Goal: Task Accomplishment & Management: Manage account settings

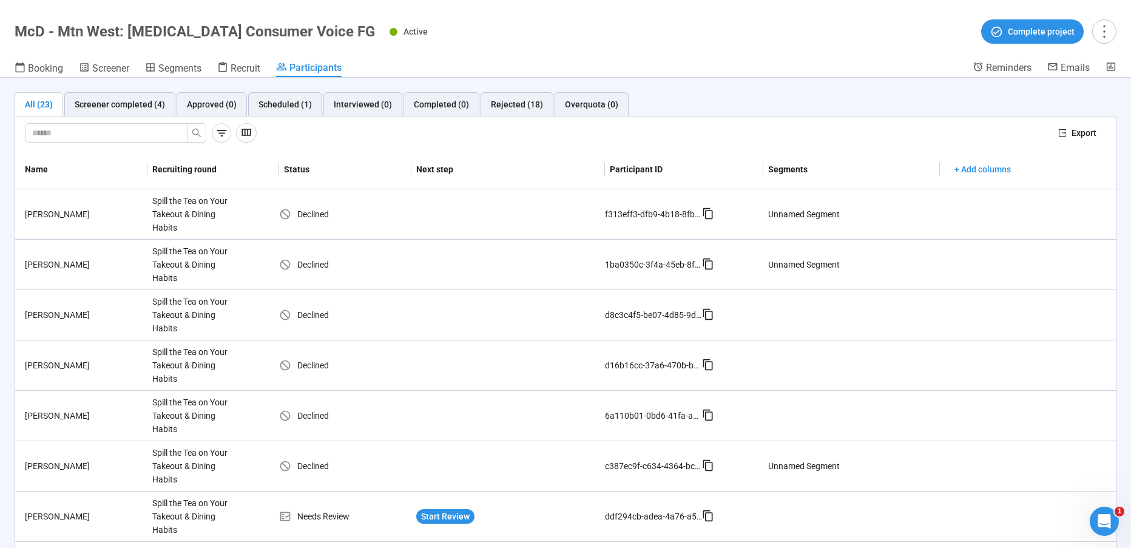
scroll to position [687, 0]
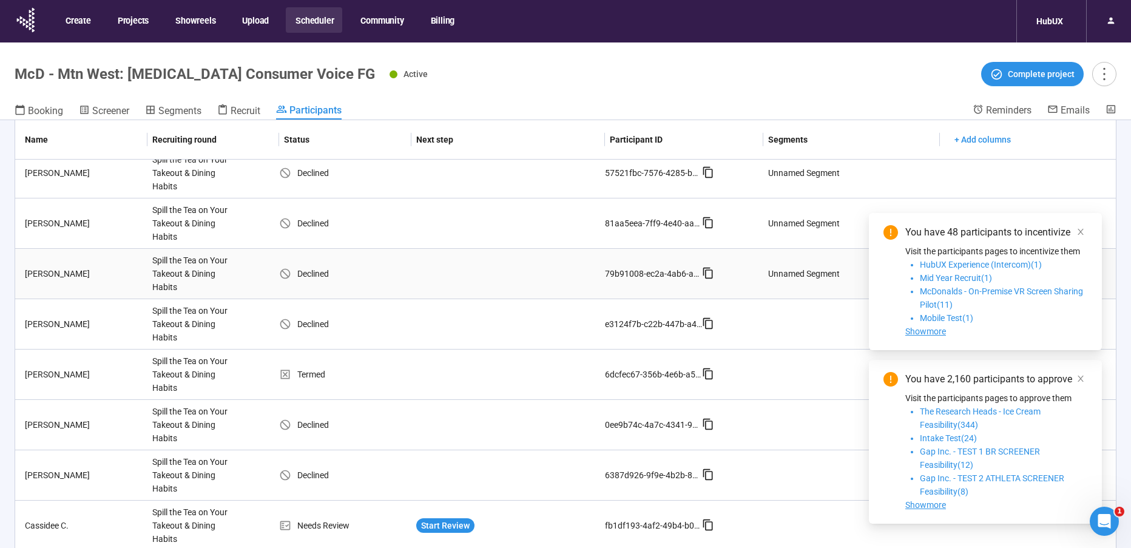
scroll to position [42, 0]
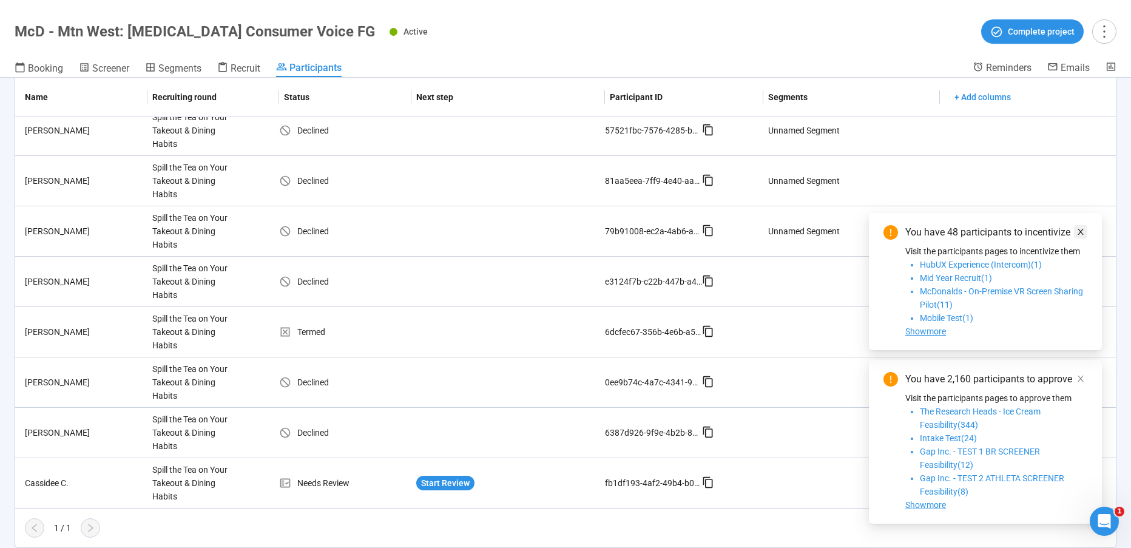
click at [1081, 232] on icon "close" at bounding box center [1080, 232] width 6 height 6
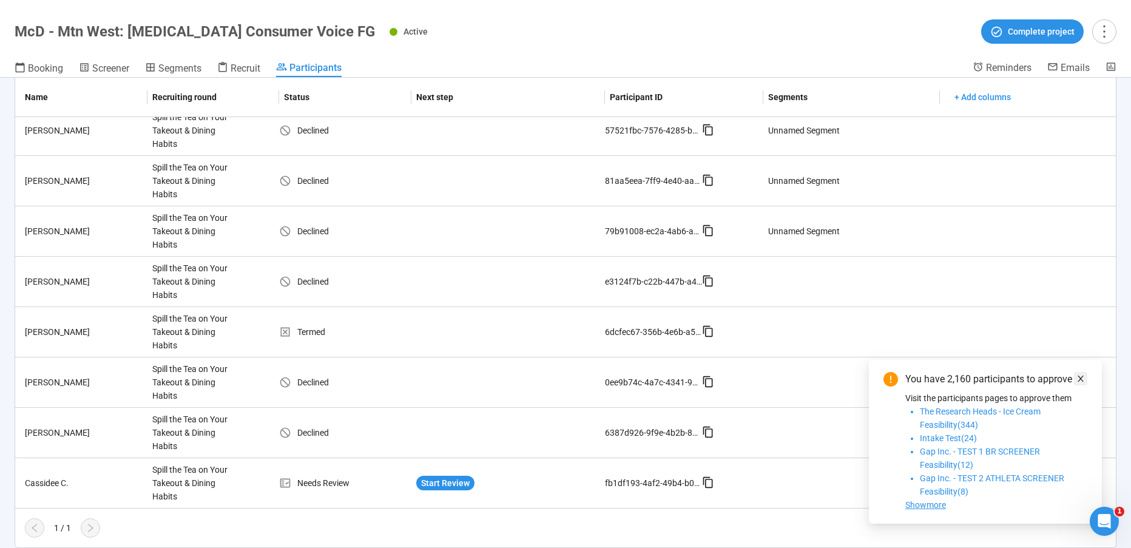
click at [1084, 380] on icon "close" at bounding box center [1080, 378] width 8 height 8
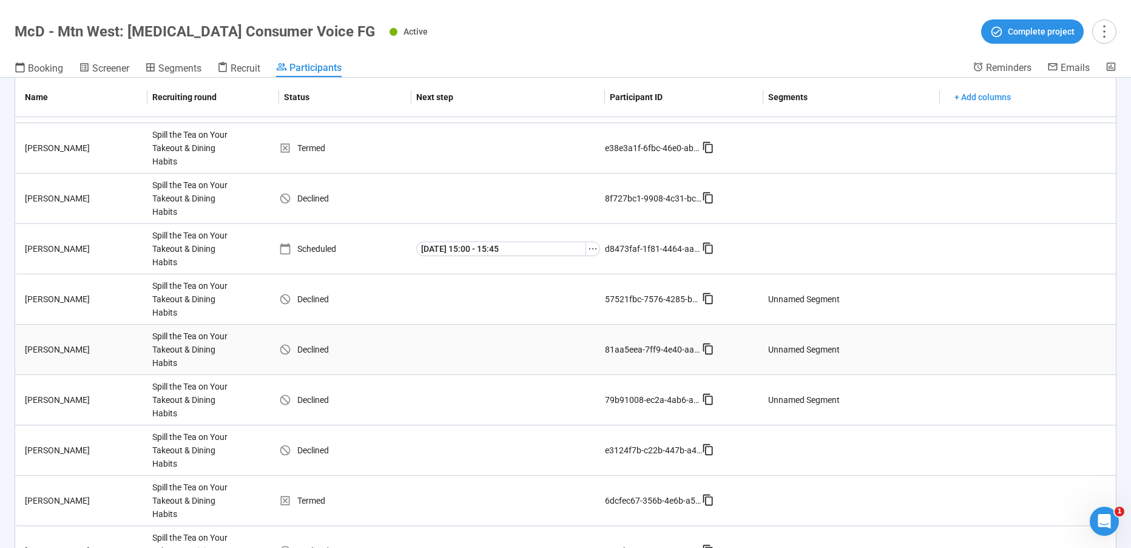
scroll to position [668, 0]
click at [352, 258] on td "Scheduled" at bounding box center [345, 251] width 132 height 50
drag, startPoint x: 1005, startPoint y: 67, endPoint x: 1012, endPoint y: 67, distance: 6.7
click at [1005, 67] on span "Reminders" at bounding box center [1008, 68] width 45 height 12
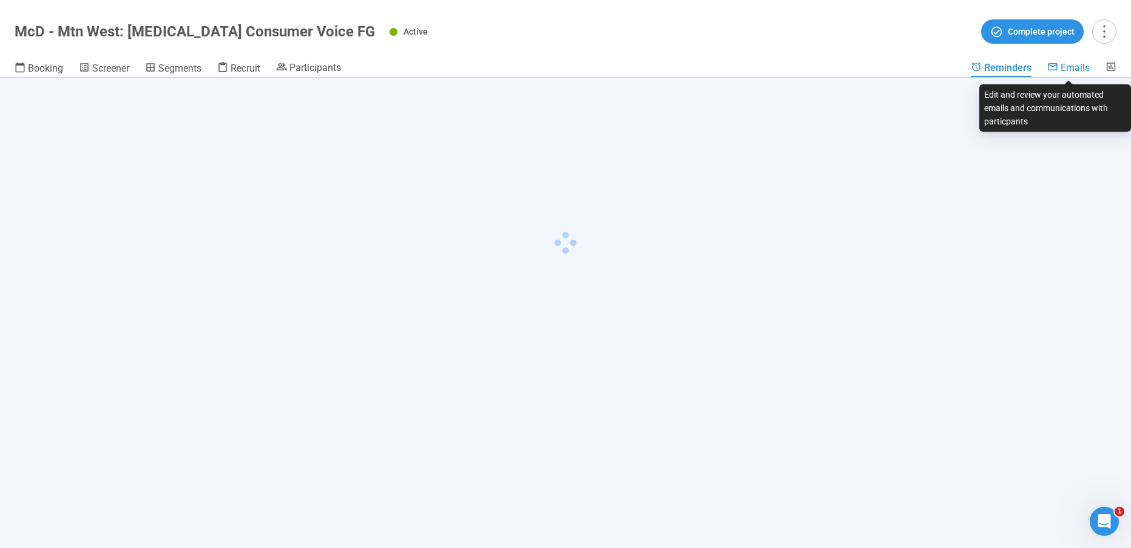
click at [1055, 70] on icon at bounding box center [1052, 66] width 9 height 7
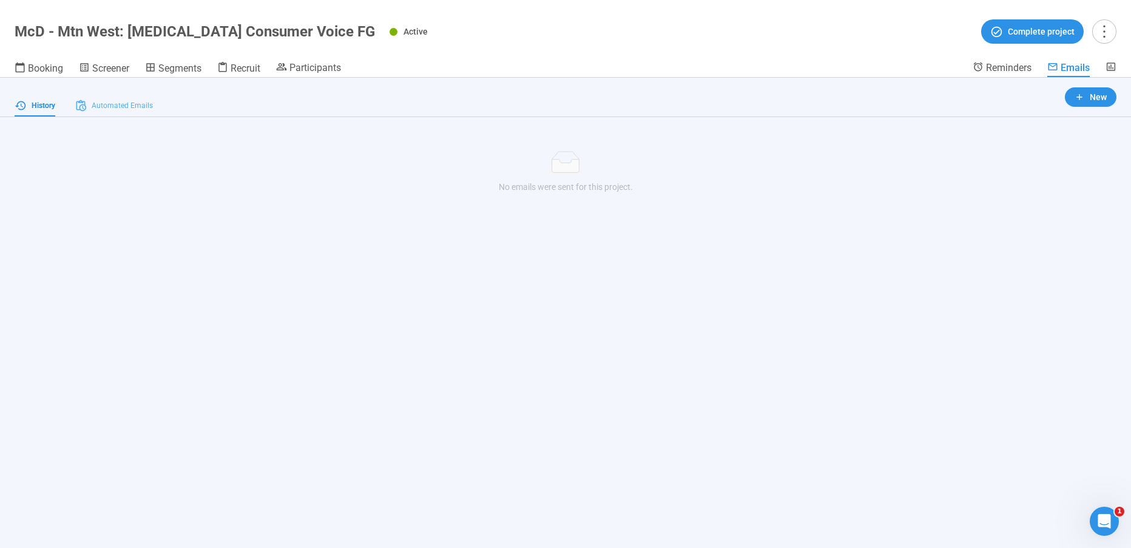
click at [121, 98] on div "Automated Emails" at bounding box center [114, 106] width 78 height 22
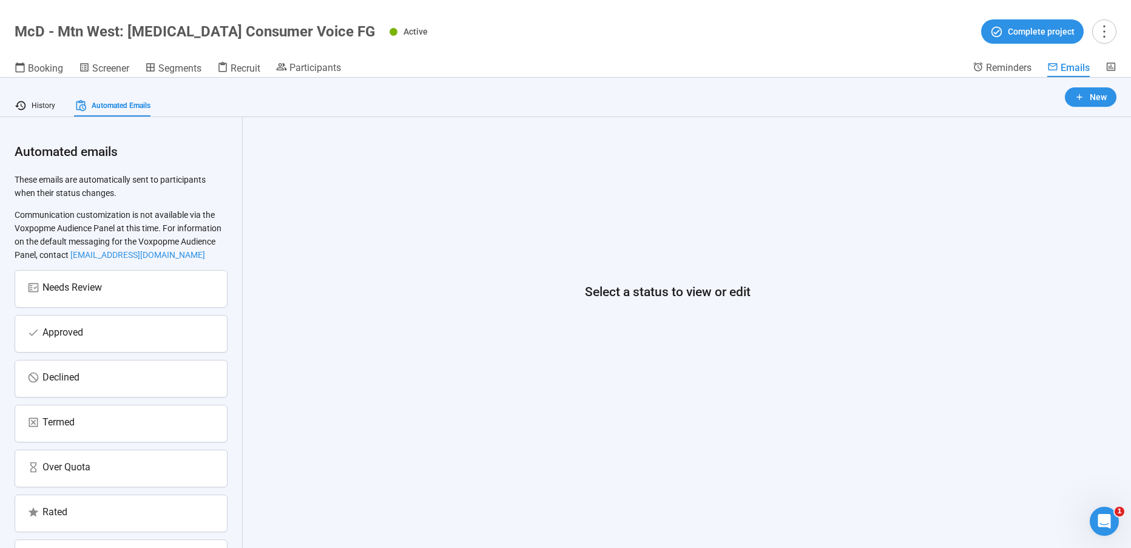
click at [97, 352] on div "Approved" at bounding box center [121, 334] width 213 height 38
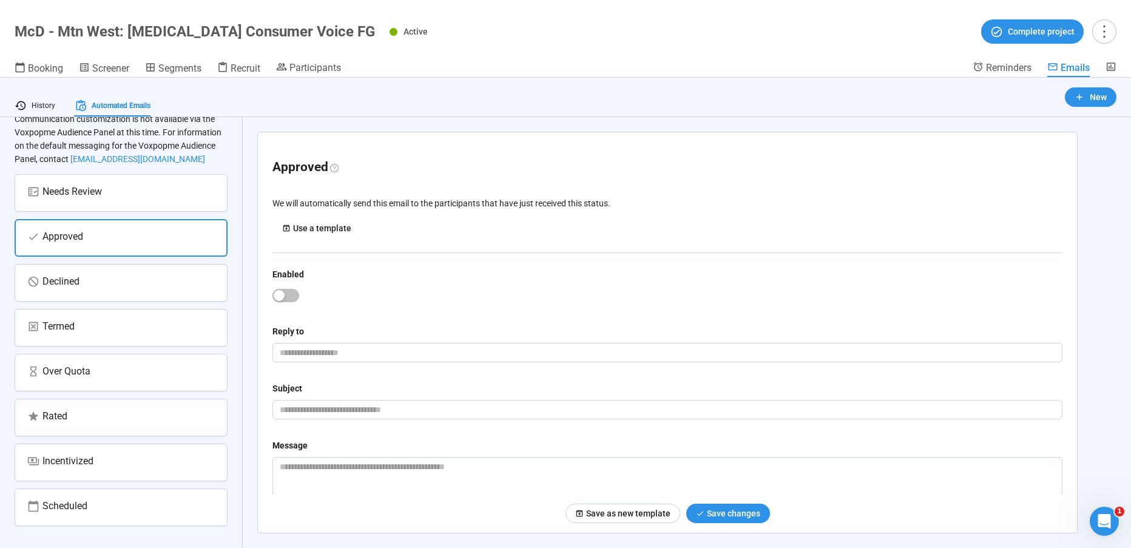
scroll to position [124, 0]
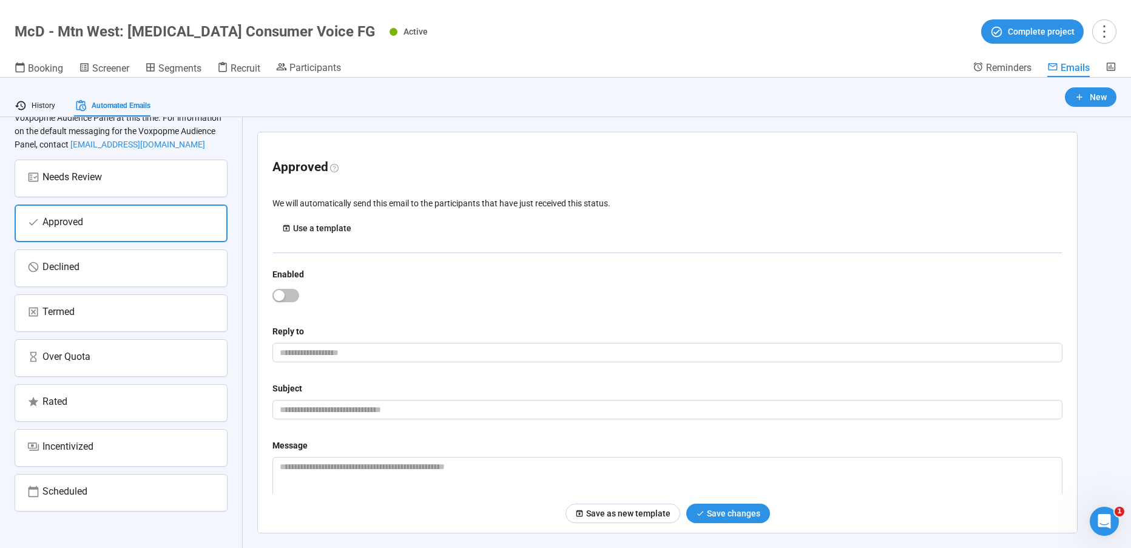
click at [117, 499] on div "Scheduled" at bounding box center [120, 492] width 187 height 18
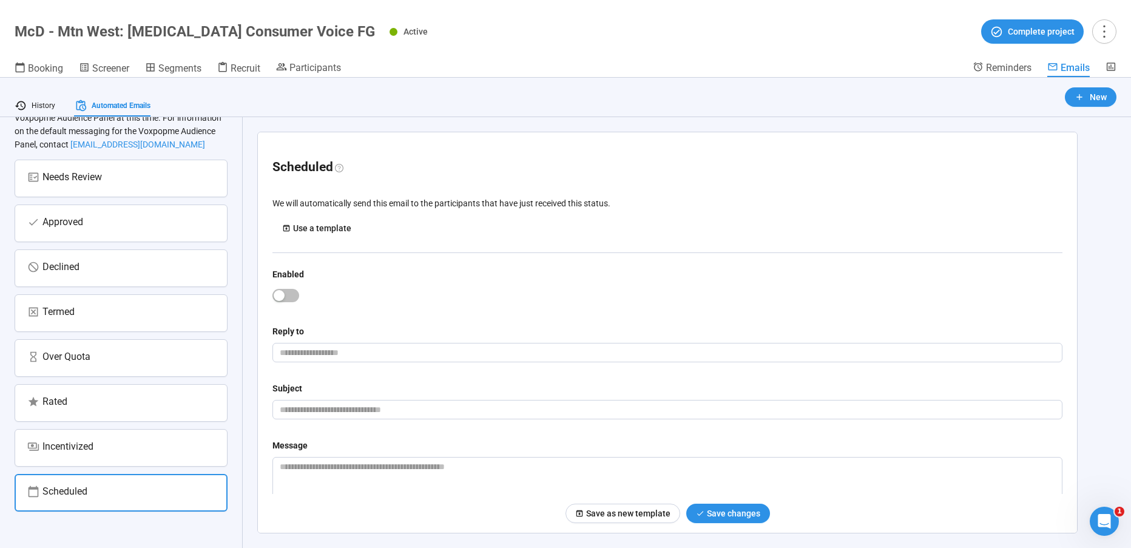
scroll to position [0, 0]
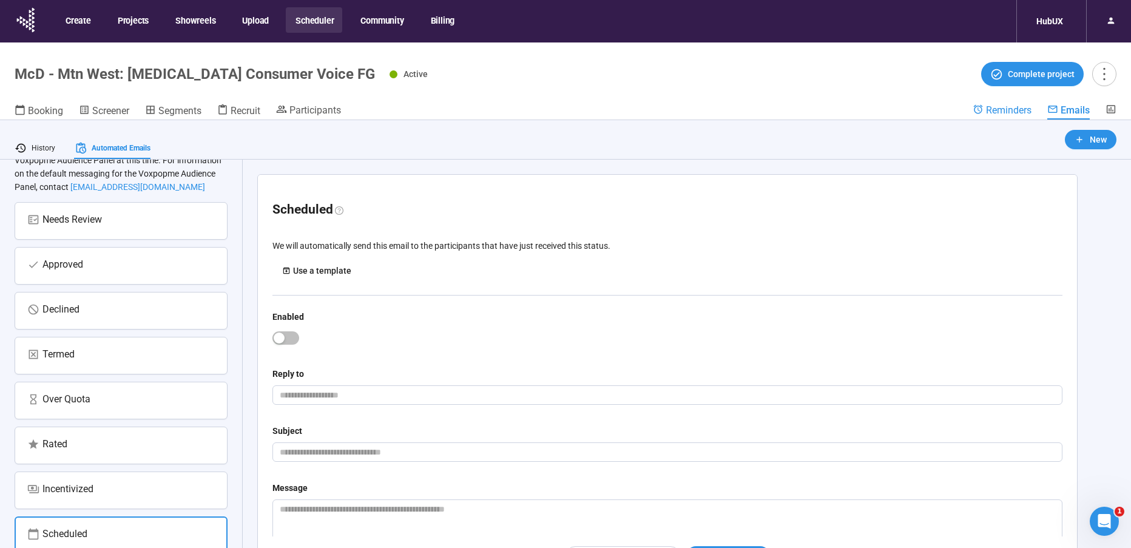
click at [987, 109] on span "Reminders" at bounding box center [1008, 110] width 45 height 12
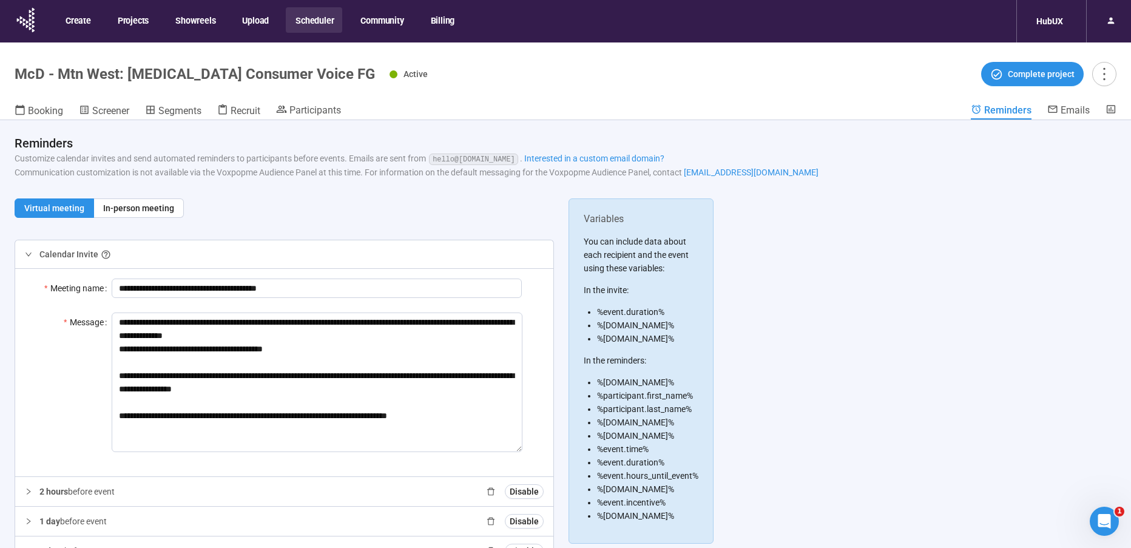
click at [801, 88] on header "McD - Mtn West: [MEDICAL_DATA] Consumer Voice FG Active Complete project Bookin…" at bounding box center [565, 81] width 1131 height 78
click at [799, 121] on header "Reminders Customize calendar invites and send automated reminders to participan…" at bounding box center [565, 152] width 1131 height 64
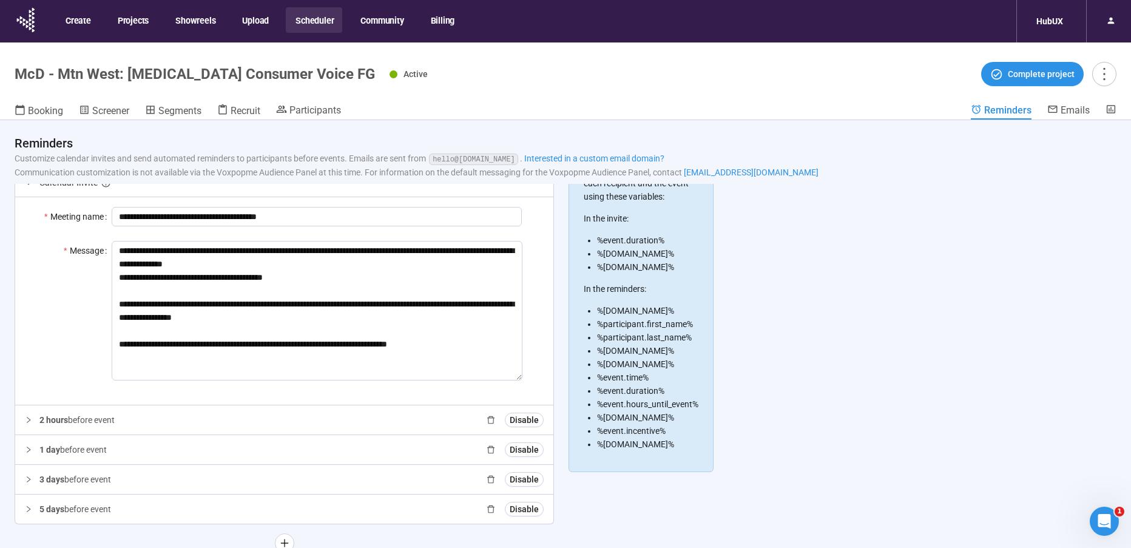
scroll to position [72, 0]
click at [599, 129] on header "Reminders Customize calendar invites and send automated reminders to participan…" at bounding box center [565, 152] width 1131 height 64
click at [534, 94] on header "McD - Mtn West: [MEDICAL_DATA] Consumer Voice FG Active Complete project Bookin…" at bounding box center [565, 81] width 1131 height 78
